Goal: Find specific page/section: Find specific page/section

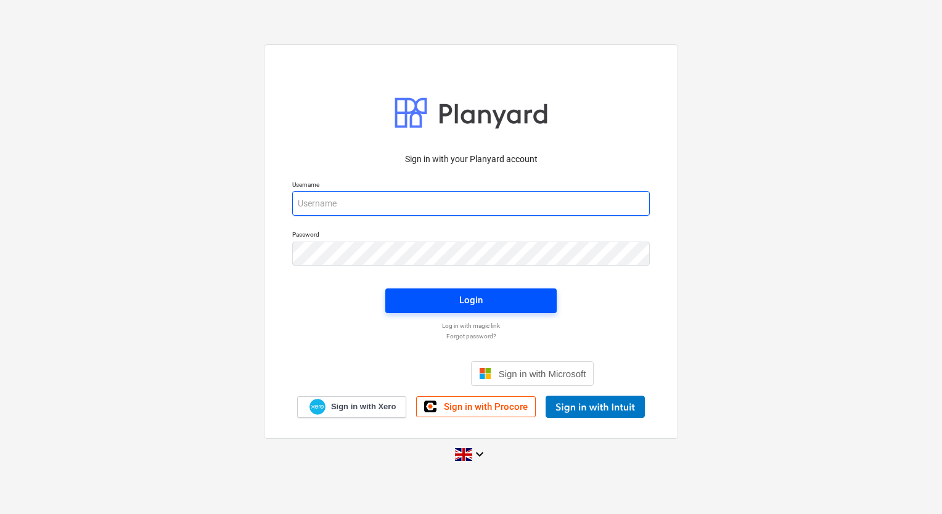
type input "[PERSON_NAME][EMAIL_ADDRESS][DOMAIN_NAME]"
click at [426, 307] on span "Login" at bounding box center [471, 300] width 142 height 16
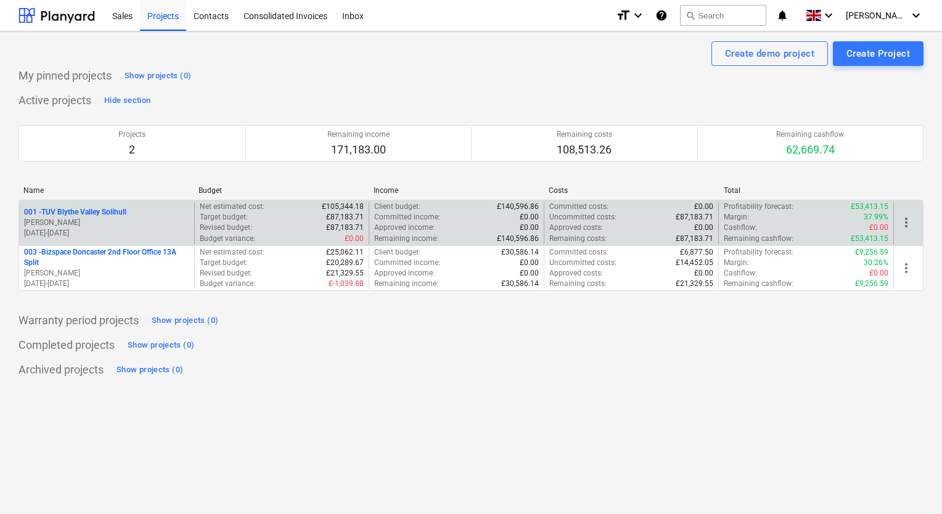
click at [163, 218] on p "[PERSON_NAME]" at bounding box center [106, 223] width 165 height 10
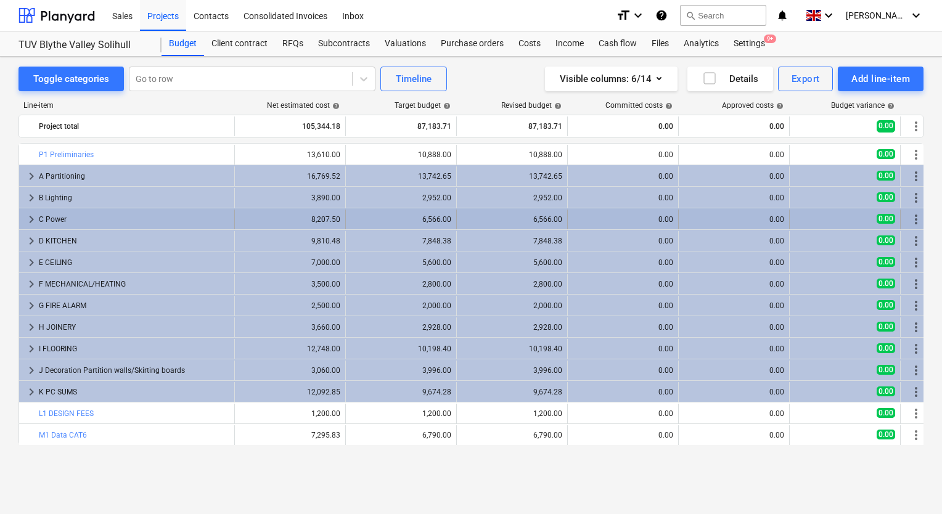
click at [30, 218] on span "keyboard_arrow_right" at bounding box center [31, 219] width 15 height 15
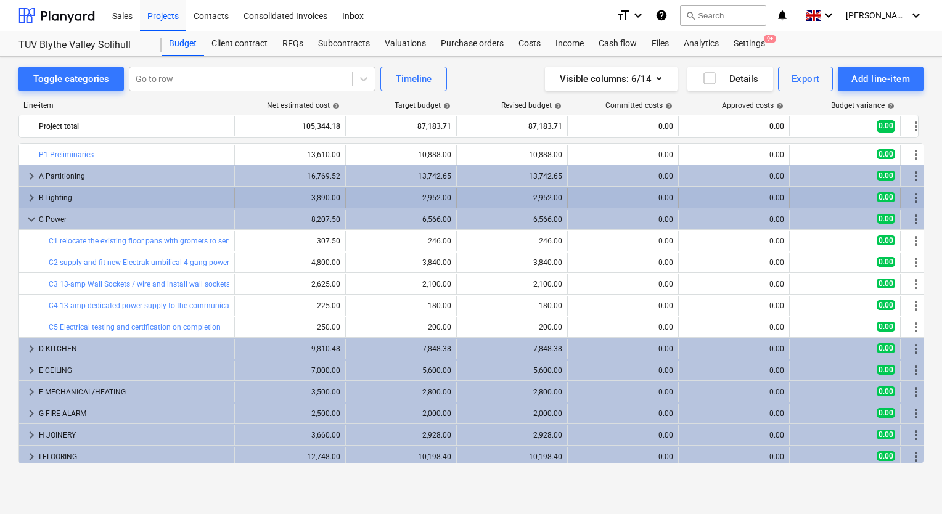
click at [28, 196] on span "keyboard_arrow_right" at bounding box center [31, 197] width 15 height 15
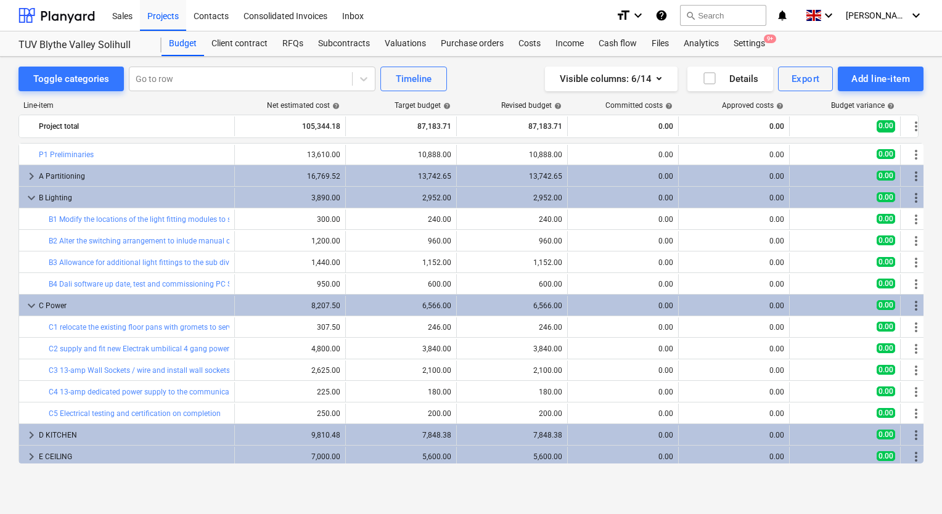
click at [28, 196] on span "keyboard_arrow_down" at bounding box center [31, 197] width 15 height 15
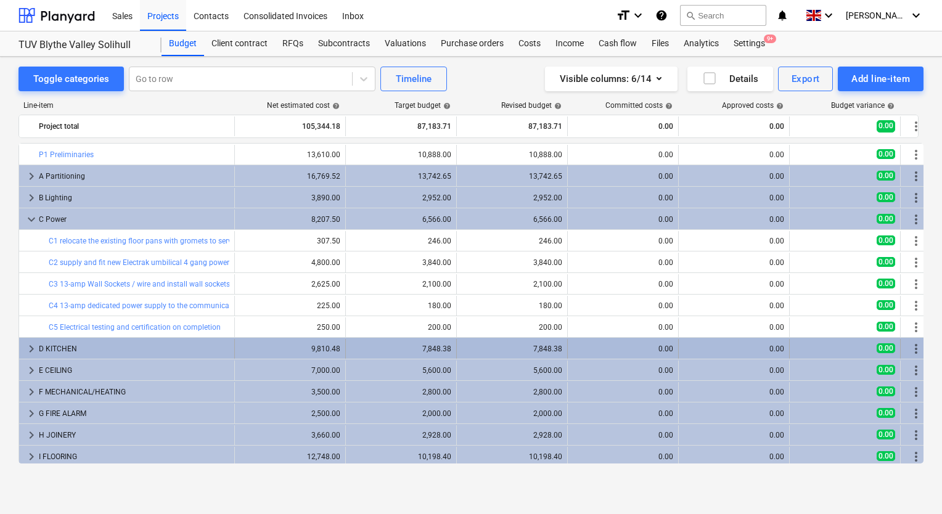
click at [35, 352] on span "keyboard_arrow_right" at bounding box center [31, 348] width 15 height 15
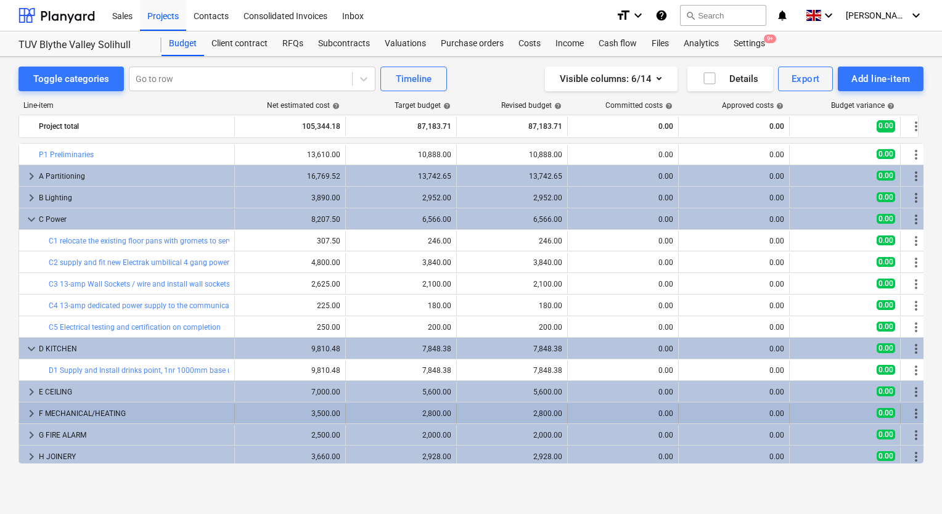
click at [22, 414] on div "keyboard_arrow_right F MECHANICAL/HEATING" at bounding box center [127, 414] width 216 height 20
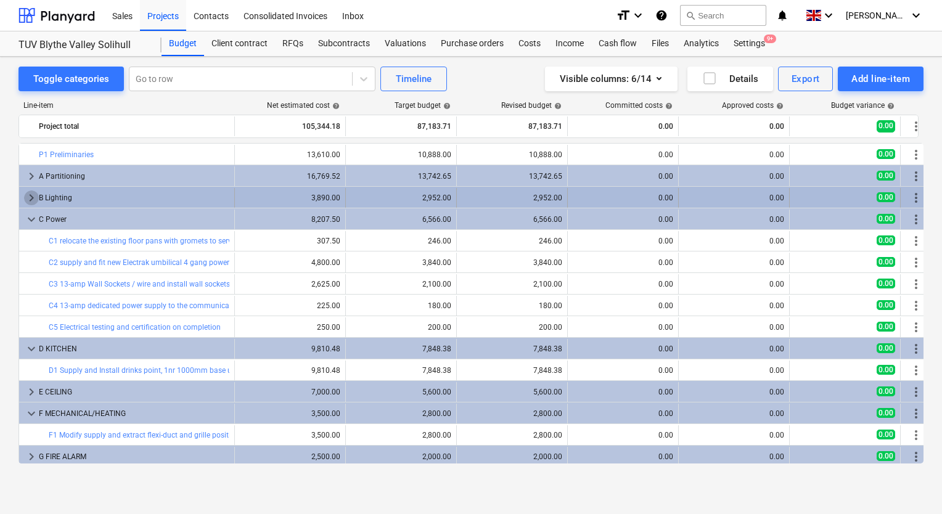
click at [31, 193] on span "keyboard_arrow_right" at bounding box center [31, 197] width 15 height 15
